Goal: Task Accomplishment & Management: Use online tool/utility

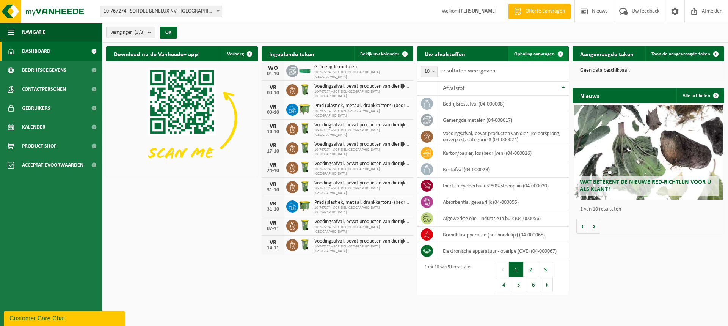
click at [559, 52] on span at bounding box center [560, 53] width 15 height 15
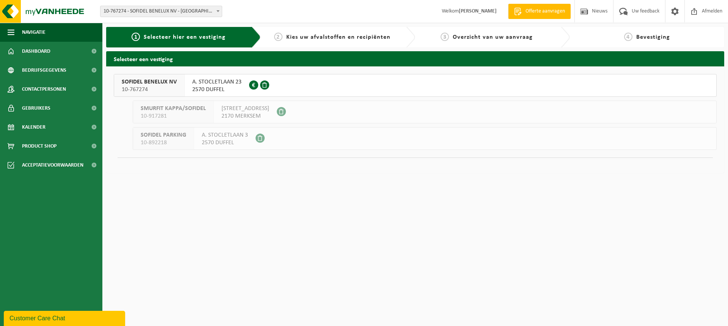
click at [215, 83] on span "A. STOCLETLAAN 23" at bounding box center [216, 82] width 49 height 8
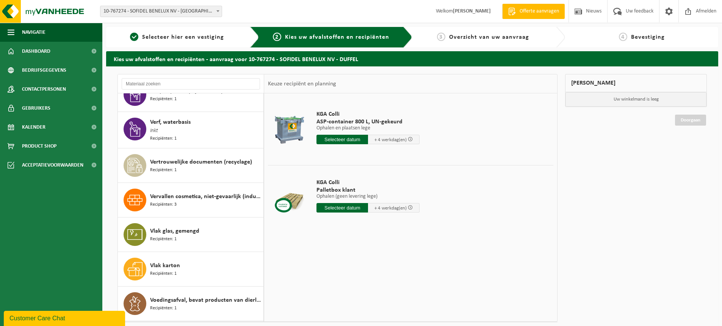
scroll to position [1440, 0]
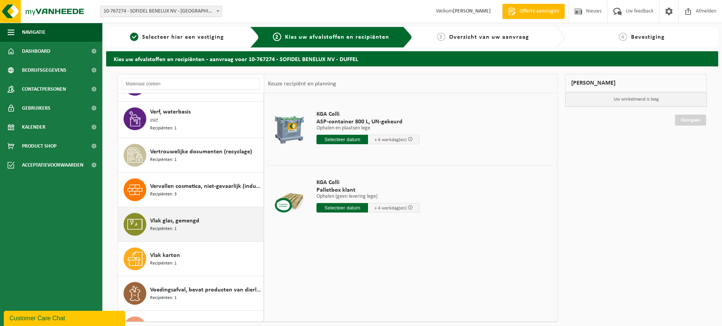
click at [159, 225] on span "Recipiënten: 1" at bounding box center [163, 228] width 27 height 7
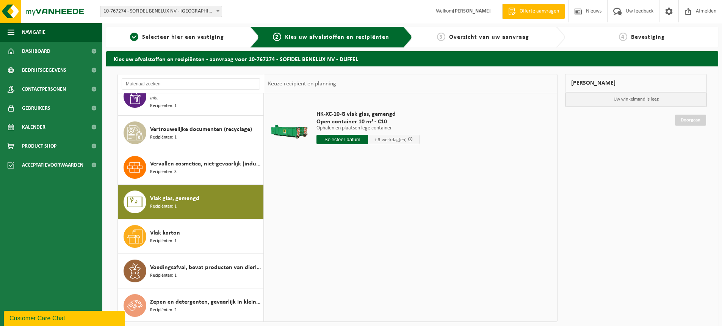
click at [351, 140] on input "text" at bounding box center [342, 139] width 52 height 9
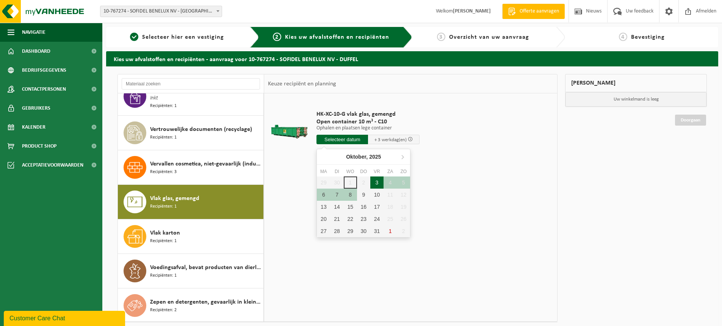
click at [375, 183] on div "3" at bounding box center [376, 182] width 13 height 12
type input "Van 2025-10-03"
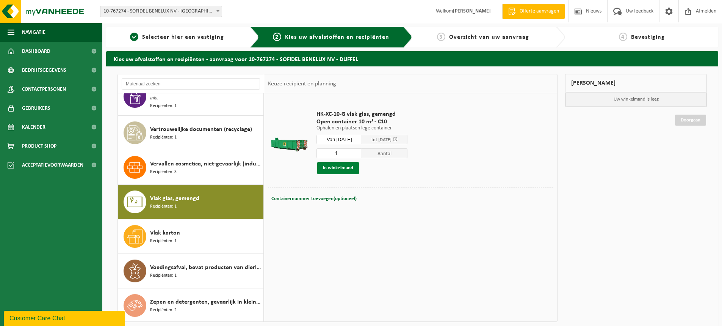
click at [342, 168] on button "In winkelmand" at bounding box center [338, 168] width 42 height 12
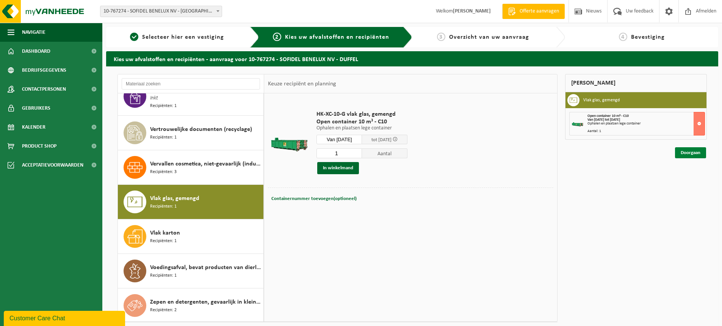
click at [691, 154] on link "Doorgaan" at bounding box center [690, 152] width 31 height 11
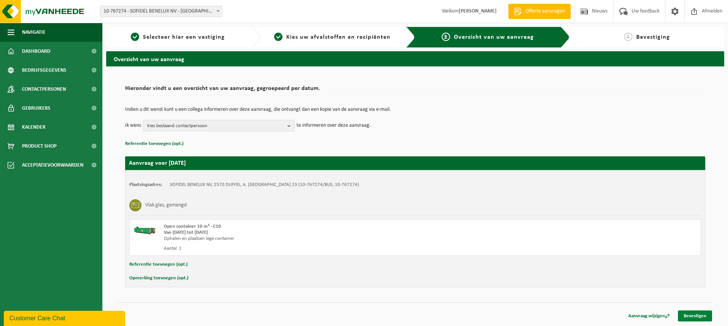
click at [693, 315] on link "Bevestigen" at bounding box center [695, 315] width 34 height 11
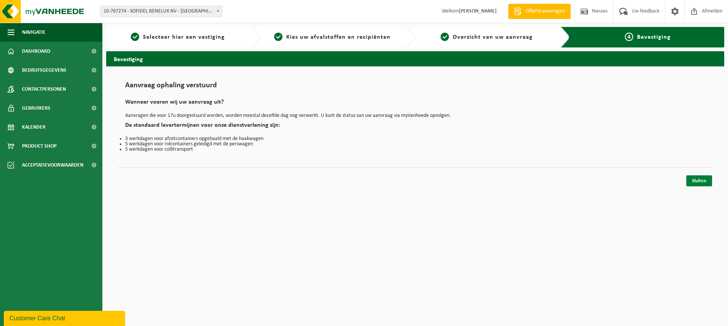
click at [700, 183] on link "Sluiten" at bounding box center [699, 180] width 26 height 11
